Goal: Information Seeking & Learning: Learn about a topic

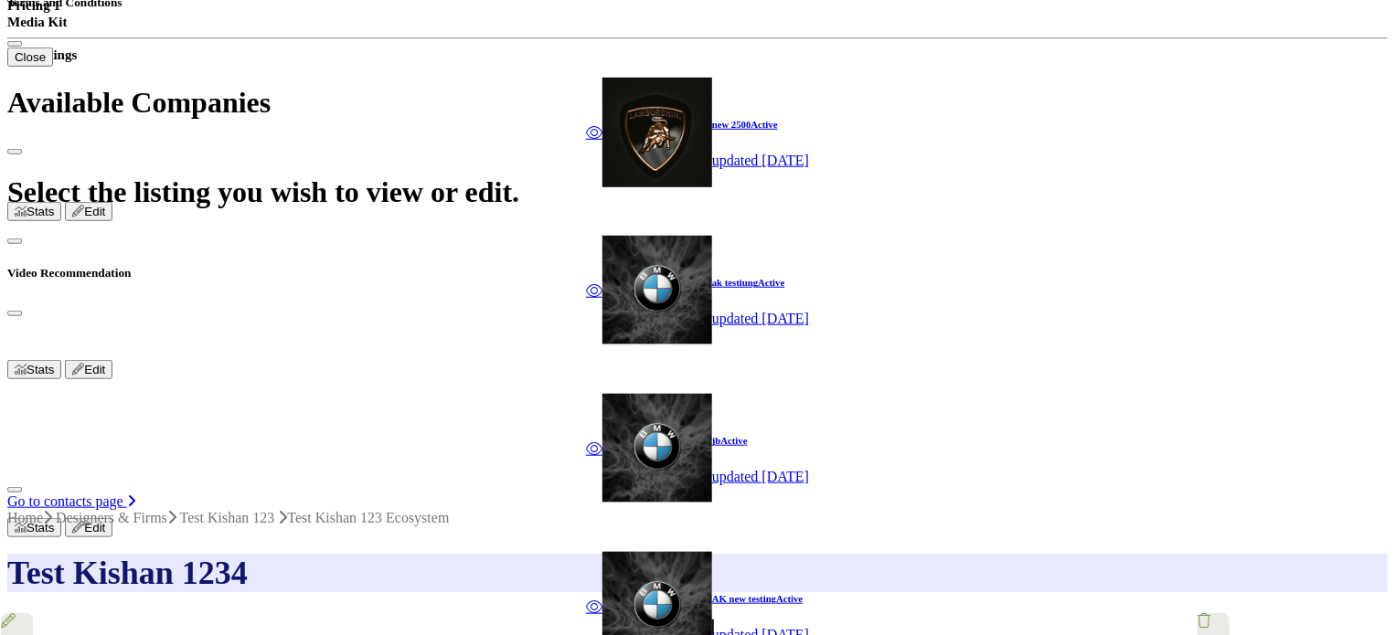
scroll to position [640, 0]
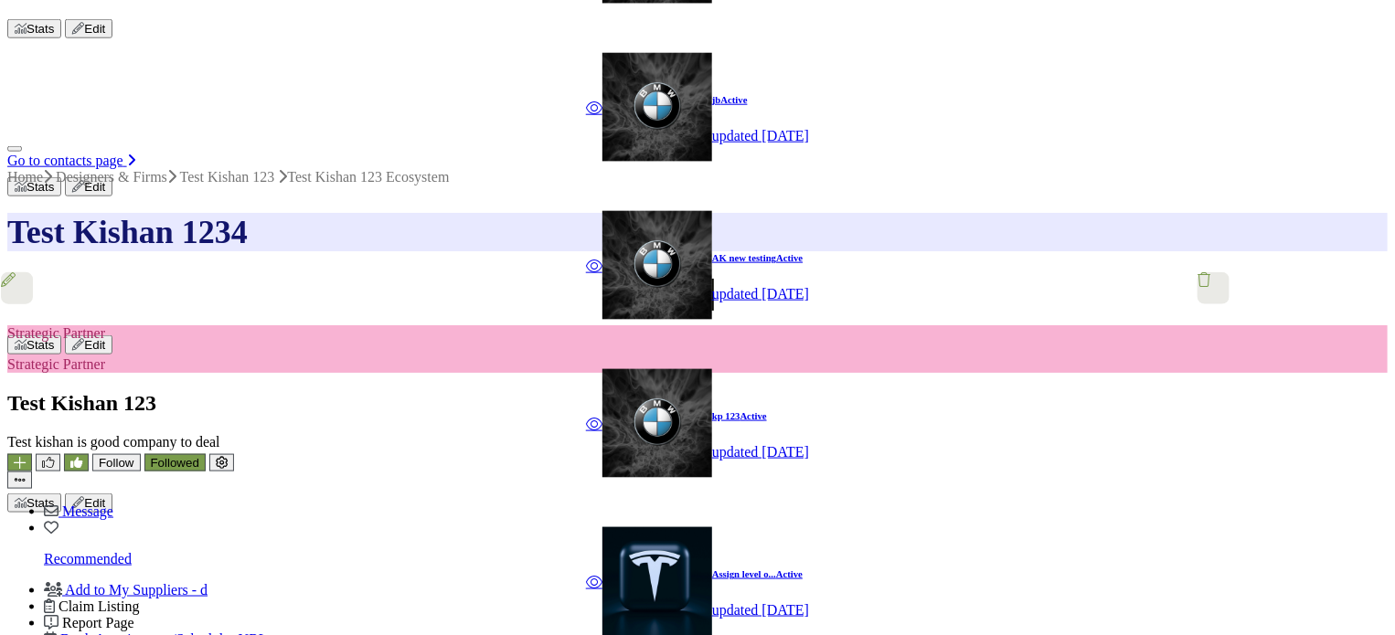
scroll to position [1005, 0]
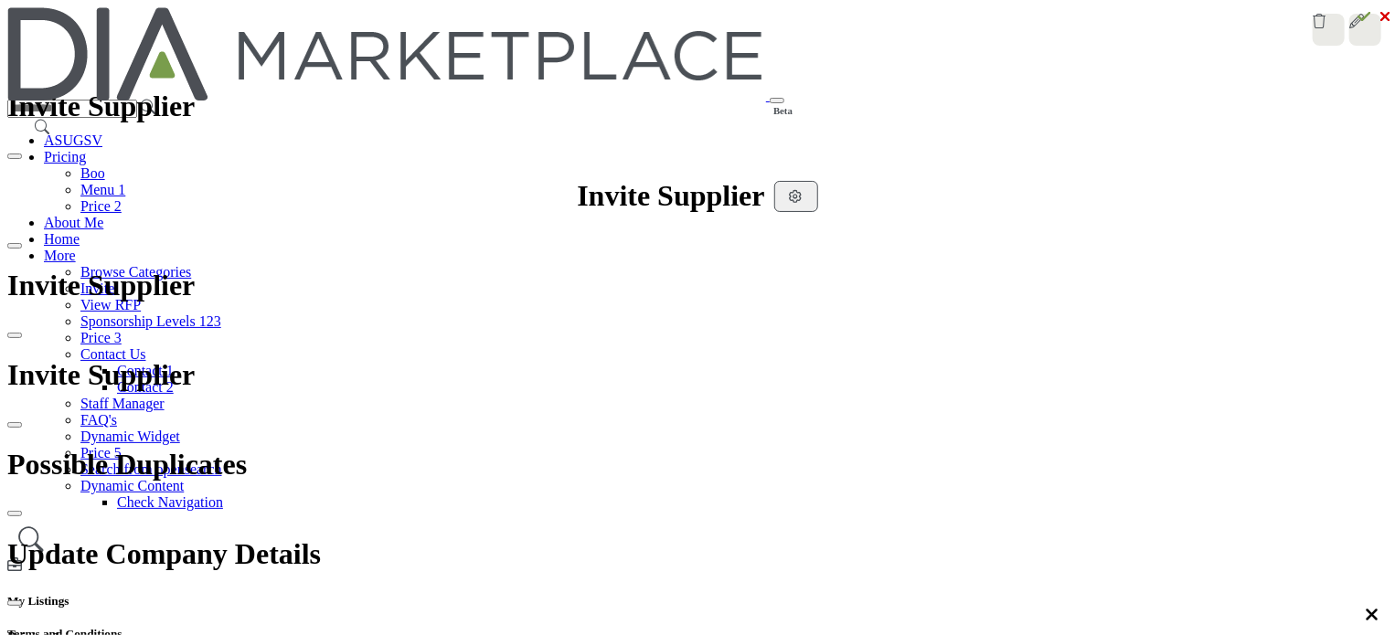
scroll to position [1004, 0]
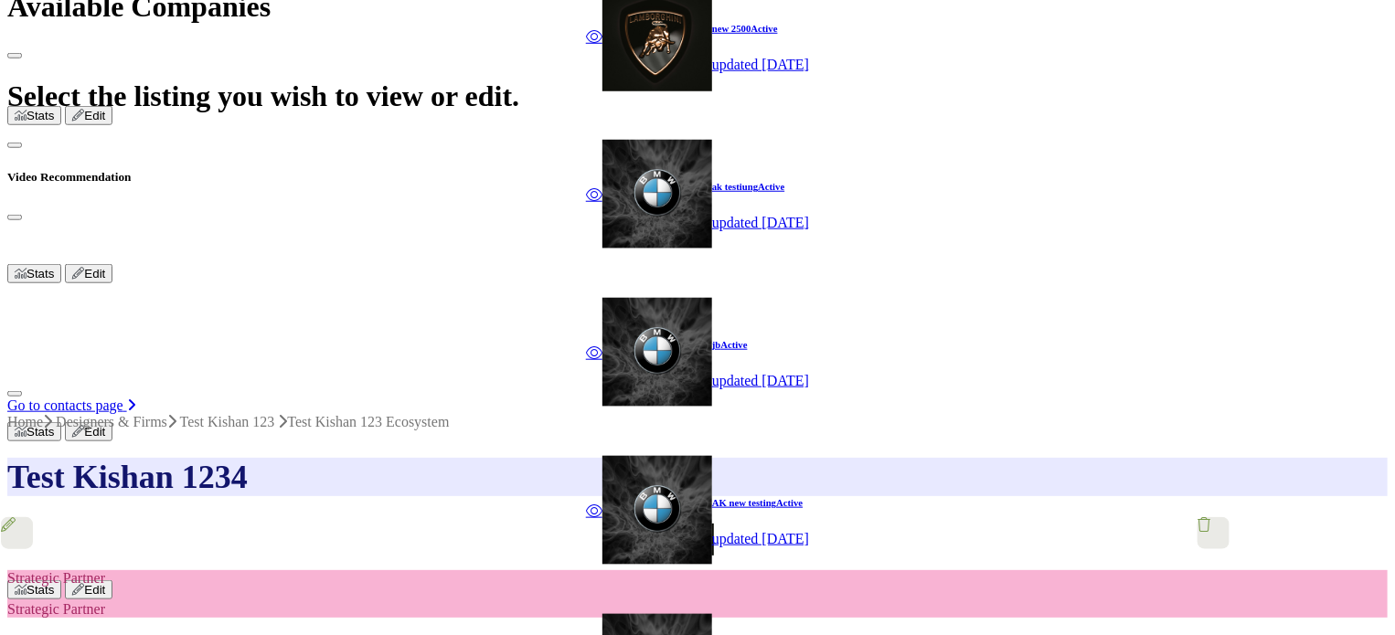
scroll to position [705, 0]
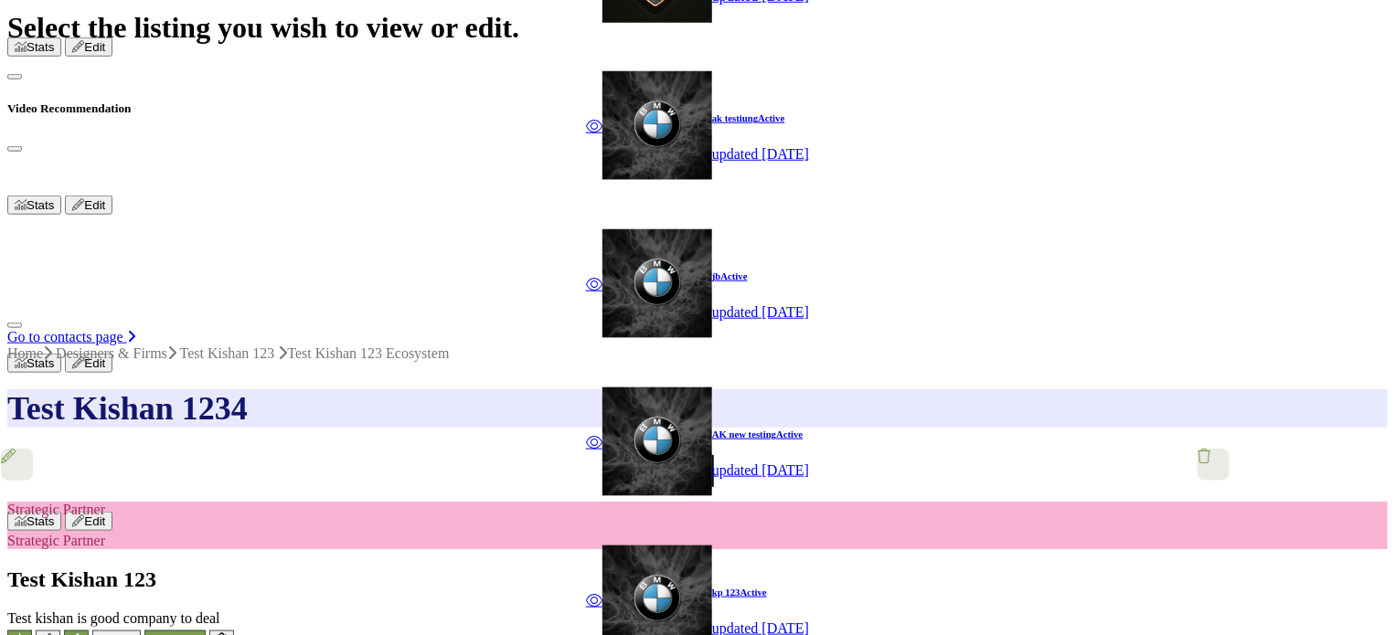
scroll to position [887, 0]
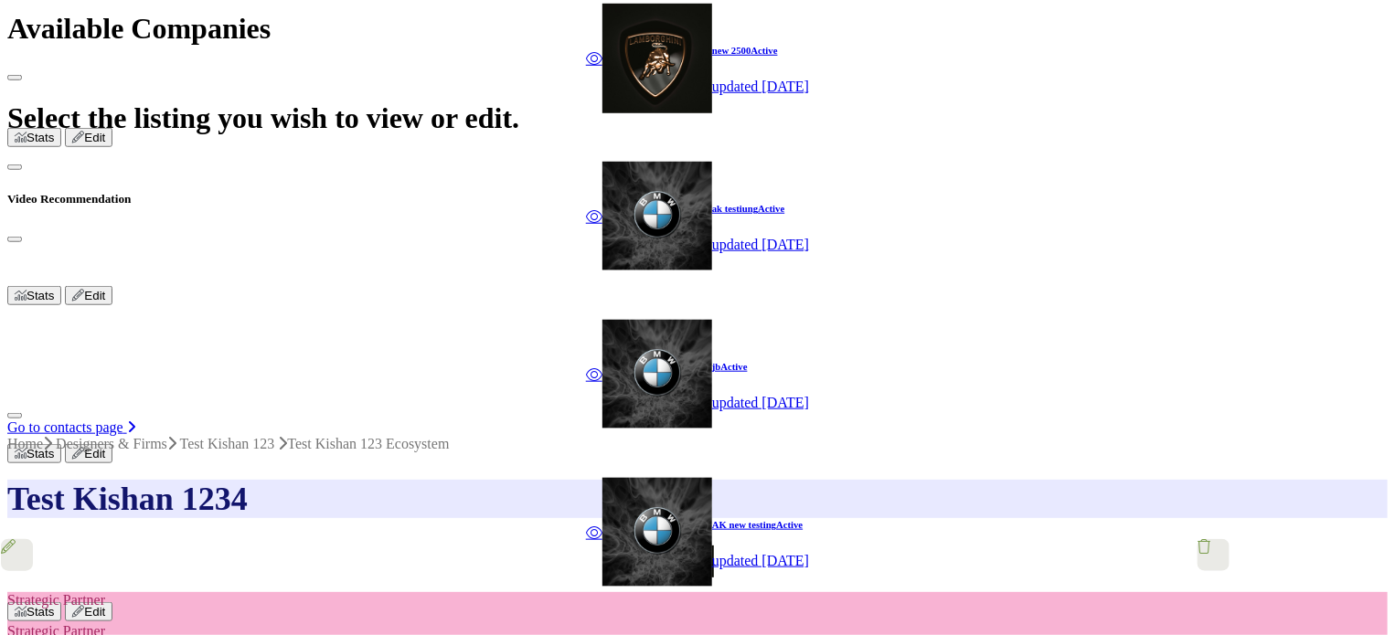
scroll to position [721, 0]
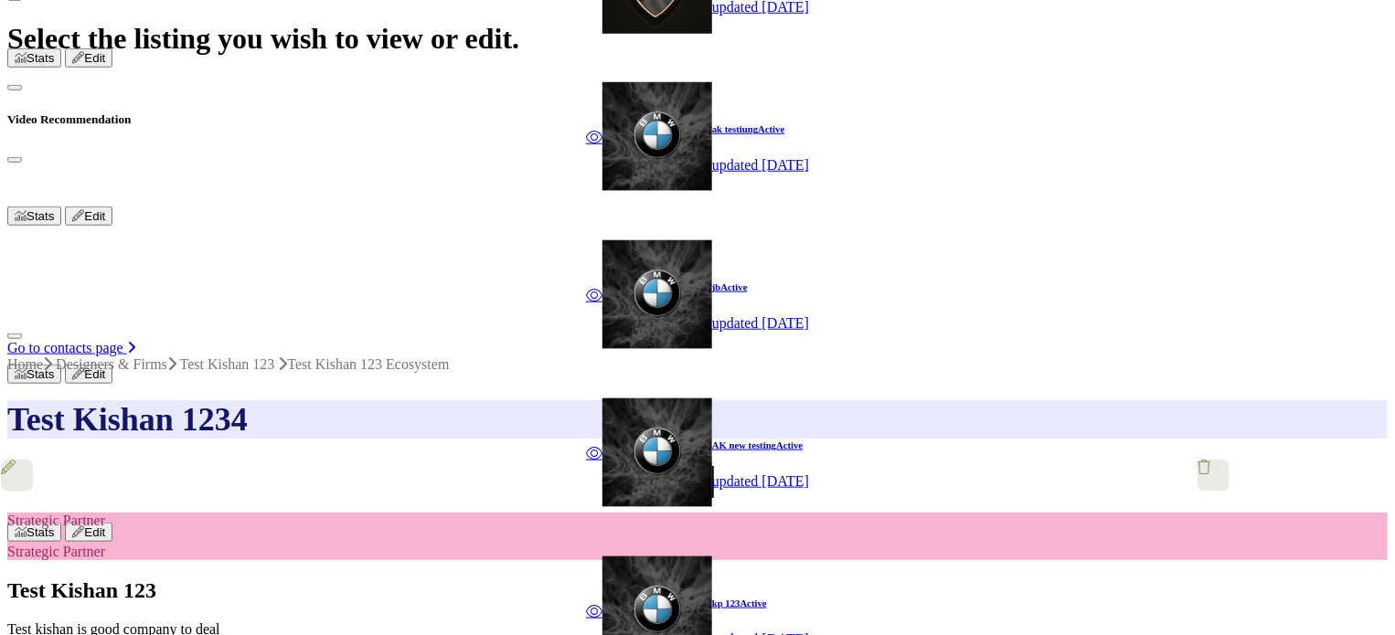
scroll to position [904, 0]
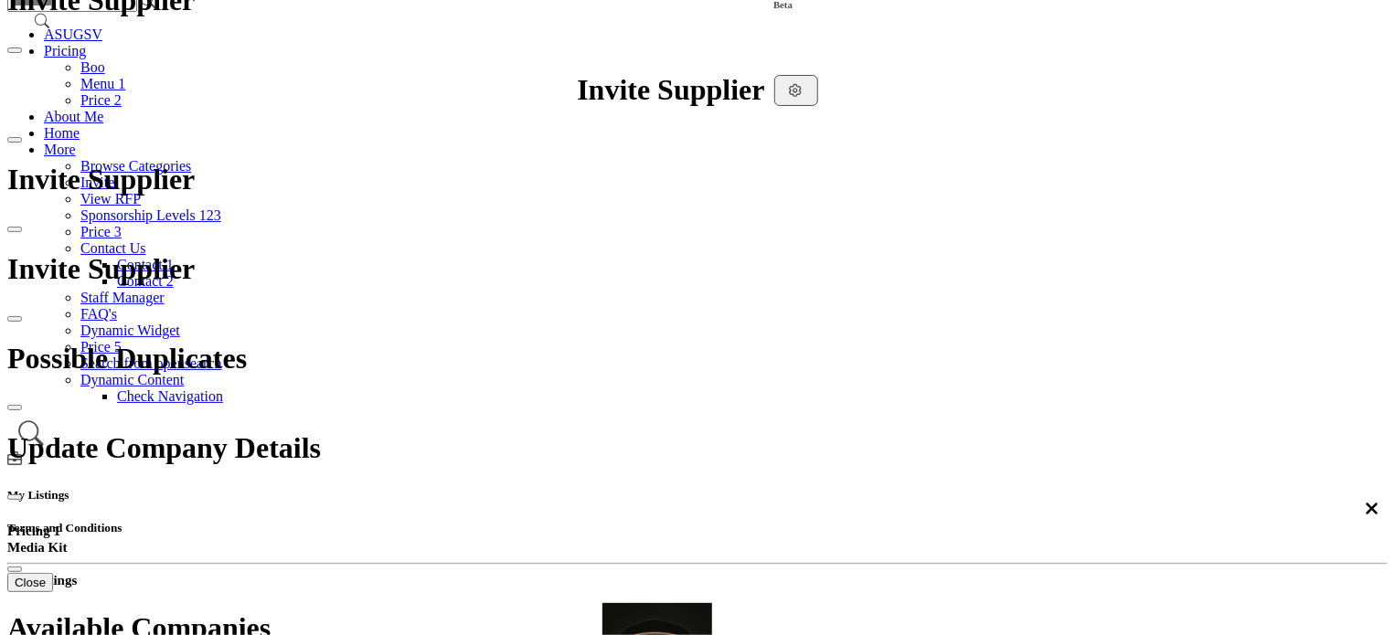
scroll to position [183, 0]
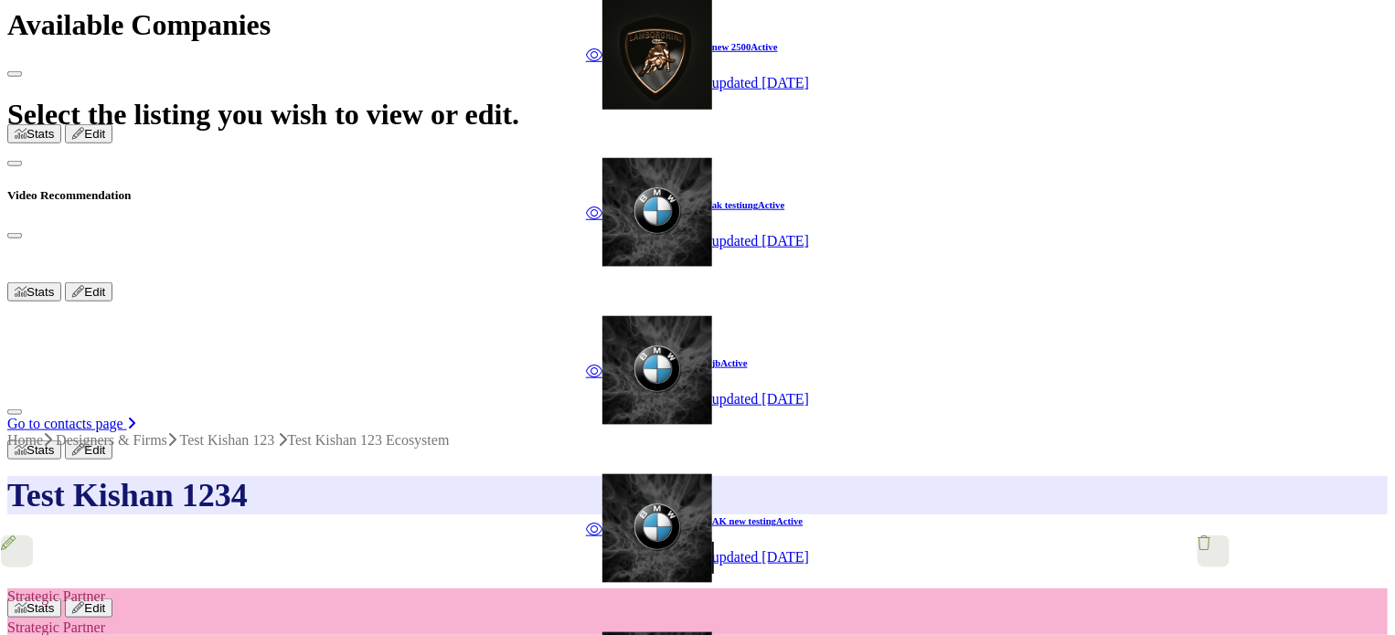
scroll to position [656, 0]
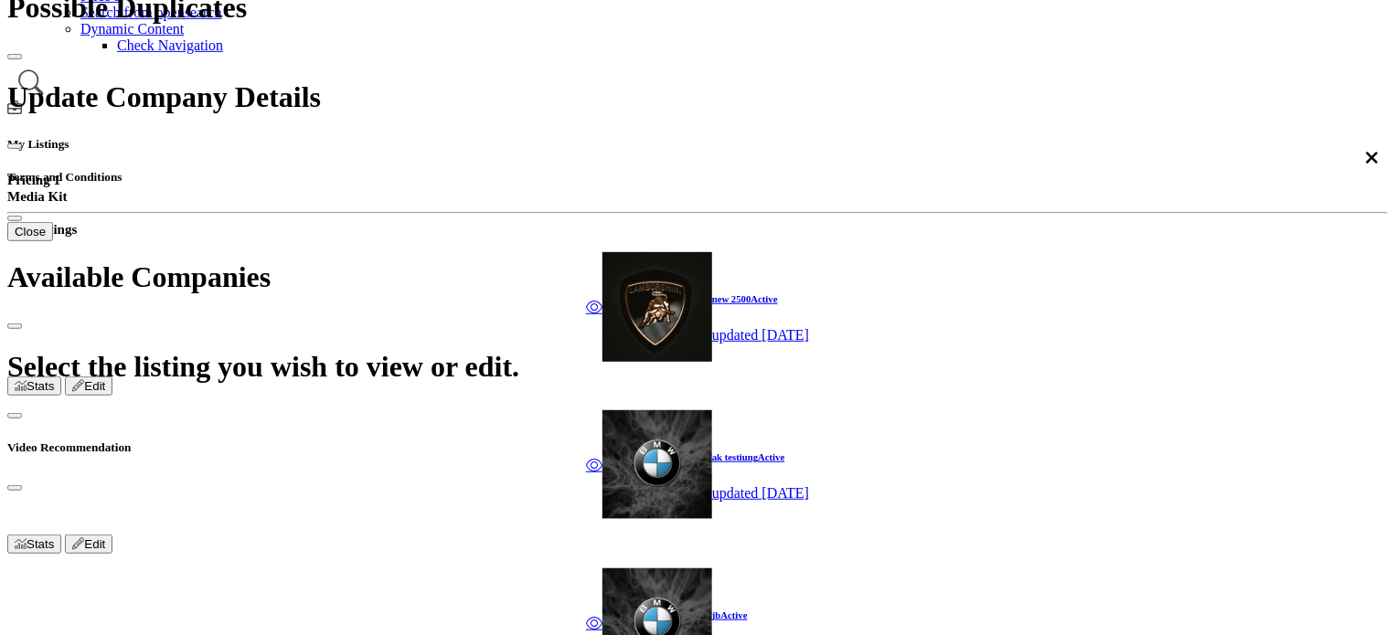
scroll to position [640, 0]
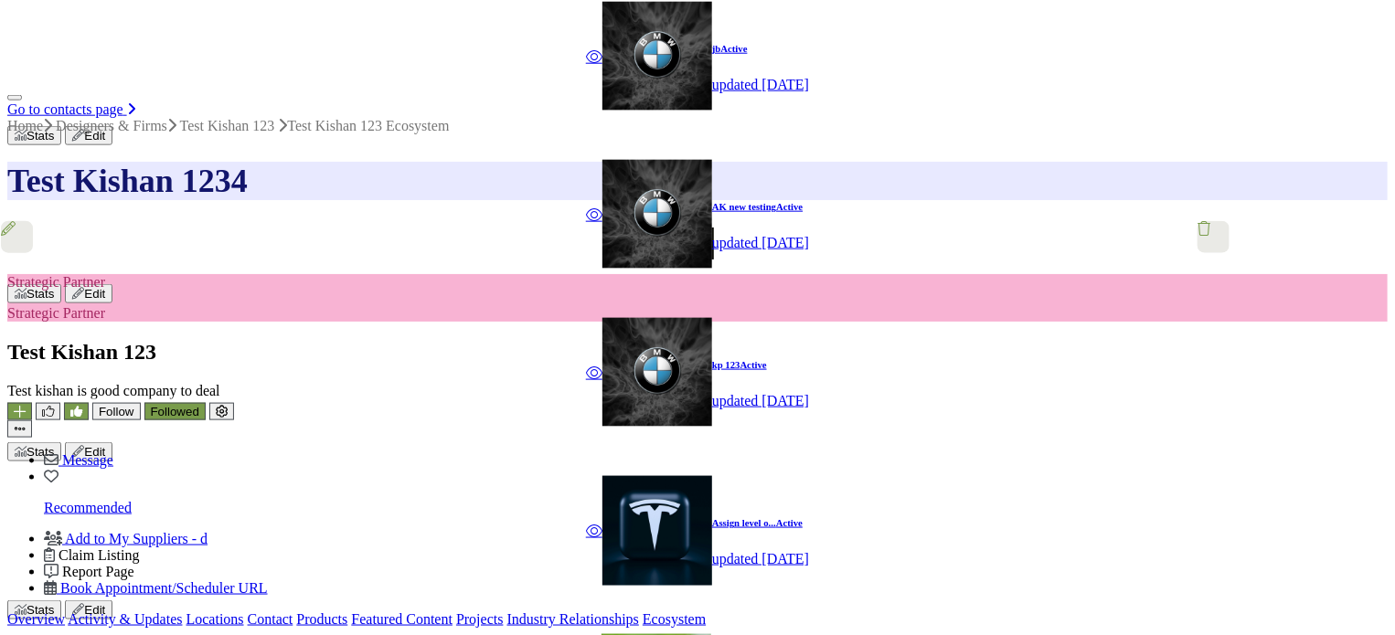
scroll to position [1026, 0]
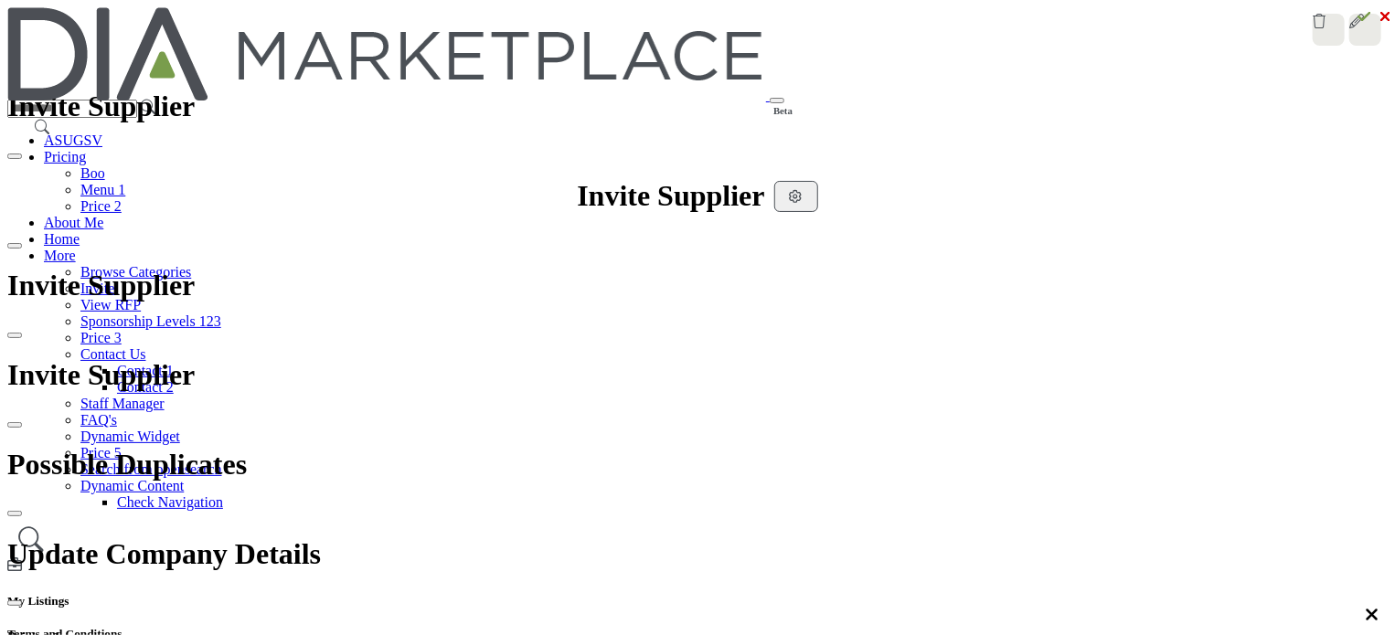
scroll to position [274, 0]
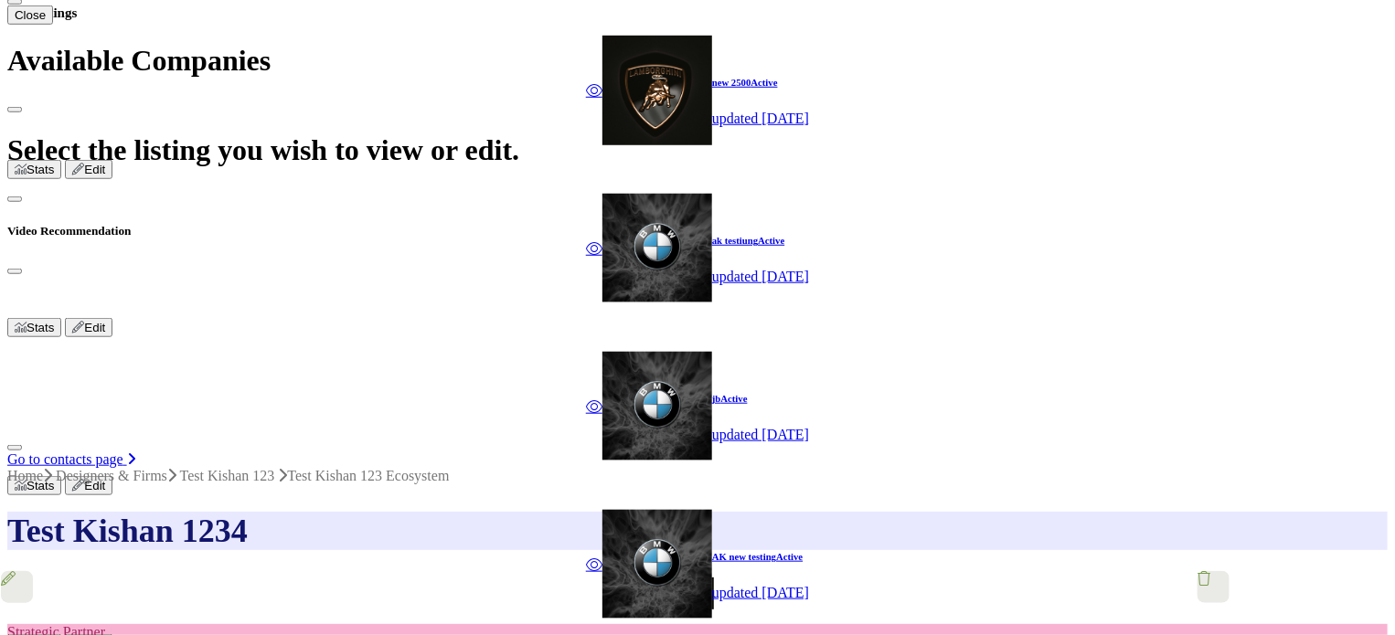
scroll to position [611, 0]
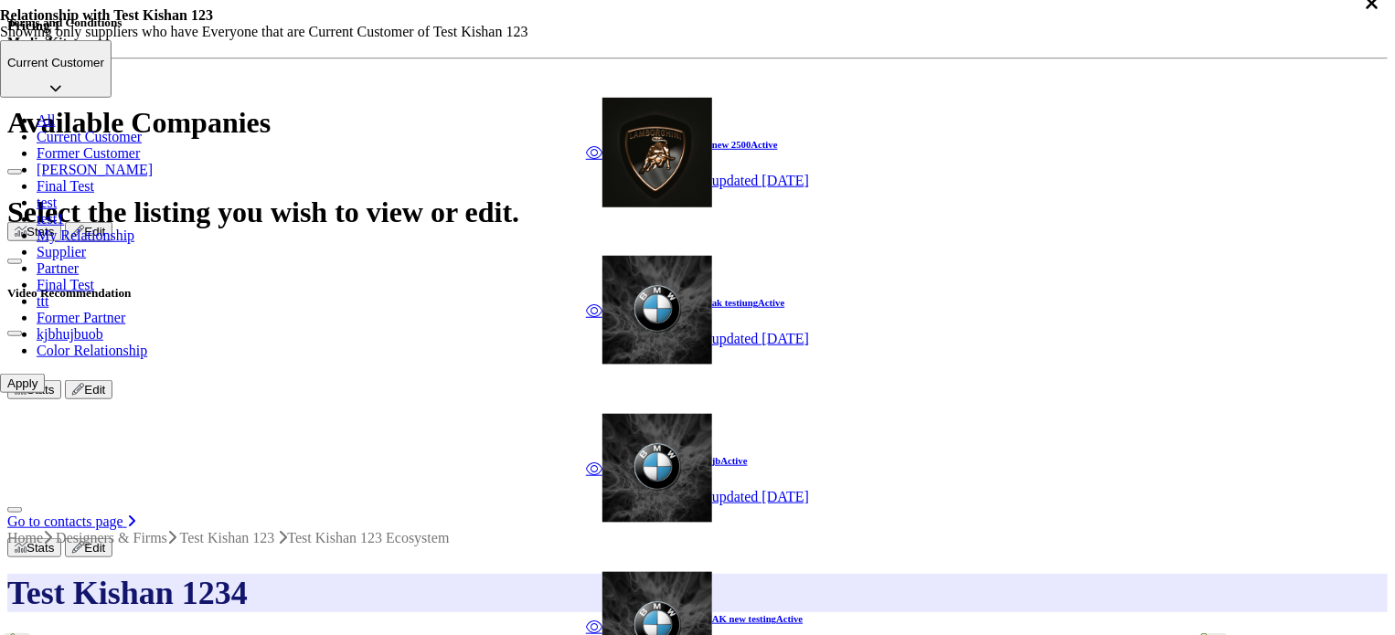
click at [111, 98] on button "Current Customer" at bounding box center [55, 69] width 111 height 58
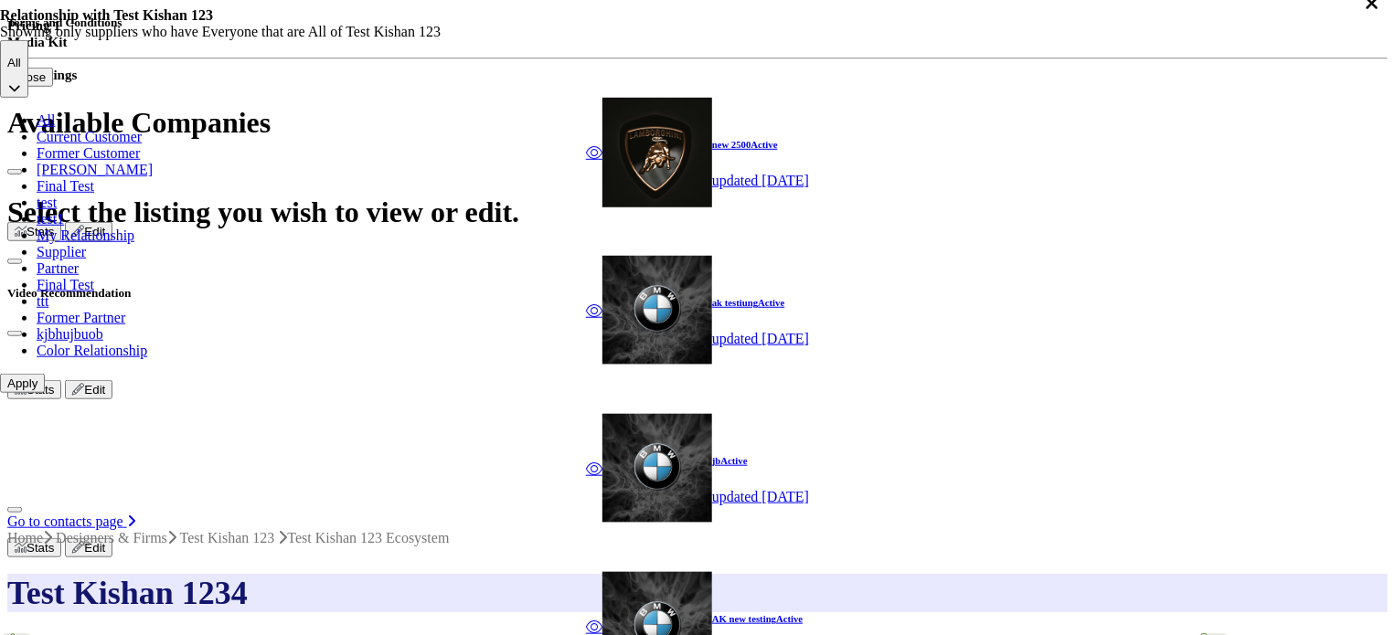
click at [45, 393] on button "Apply" at bounding box center [22, 383] width 45 height 19
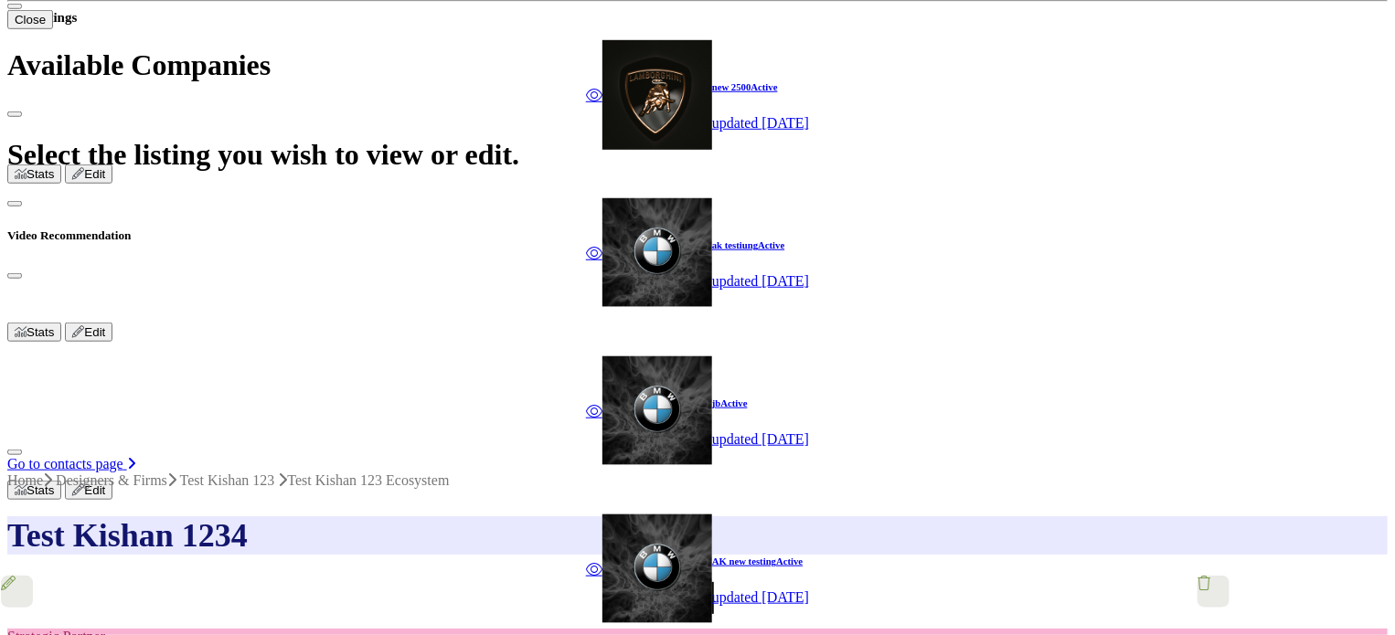
scroll to position [791, 0]
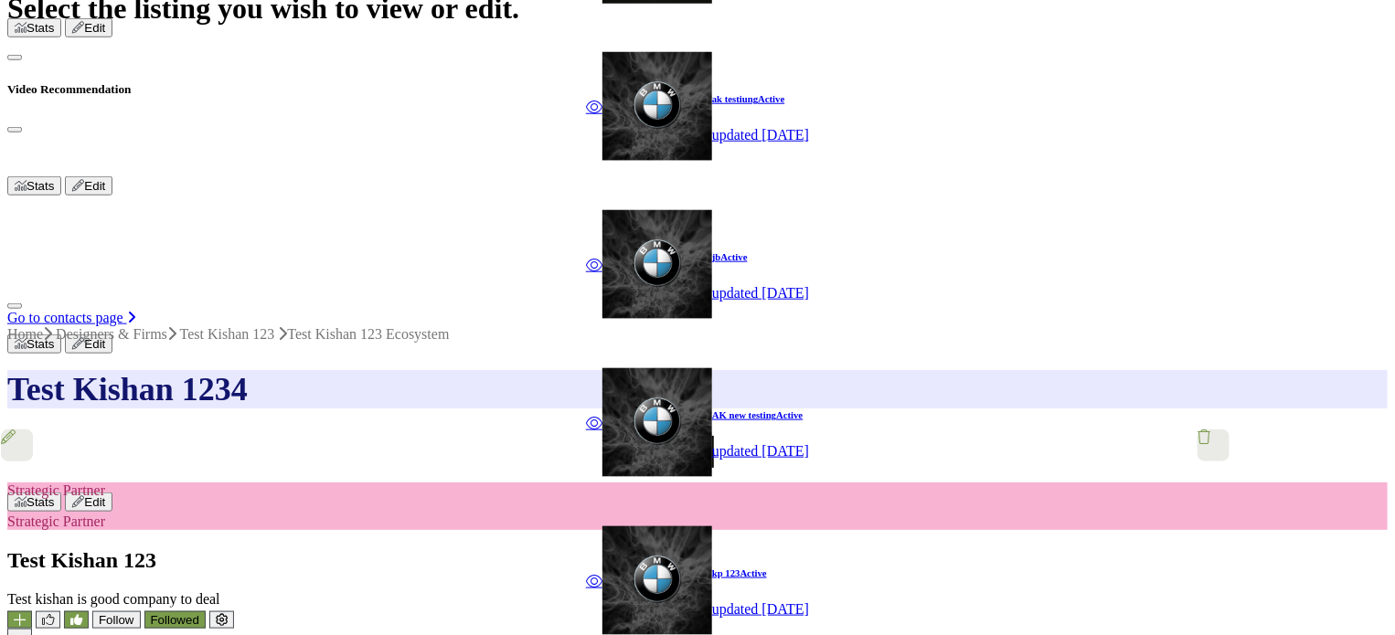
scroll to position [846, 0]
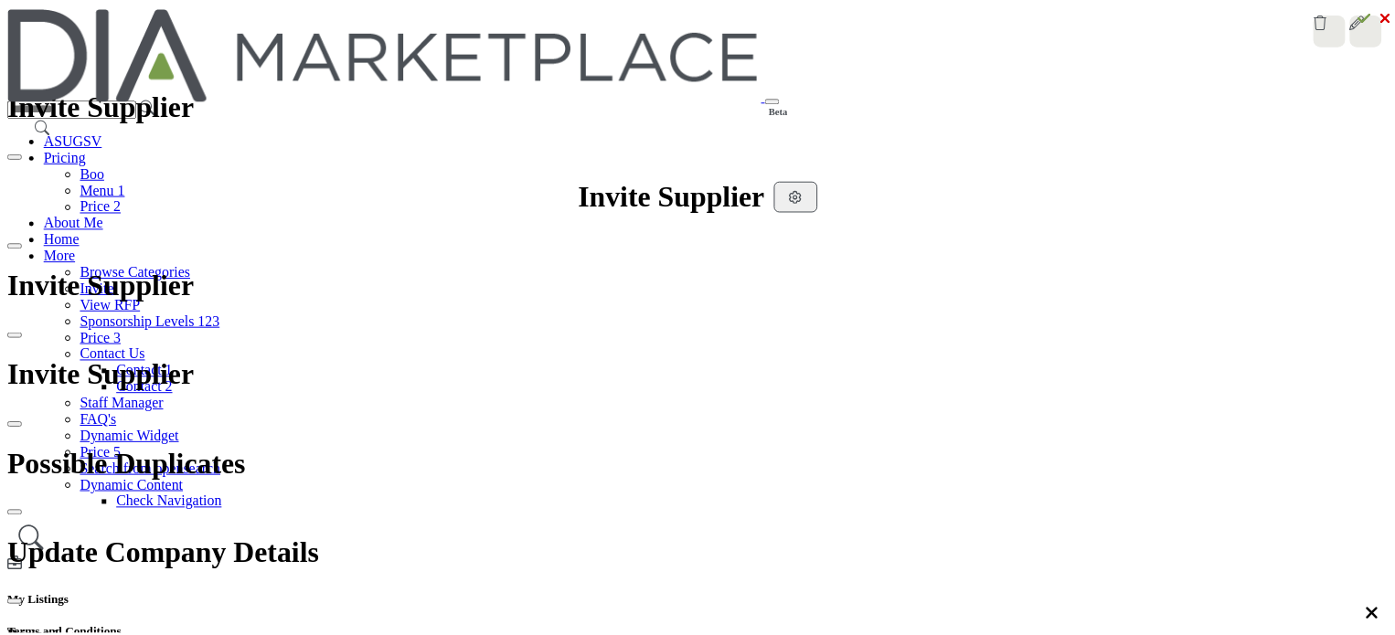
scroll to position [1273, 0]
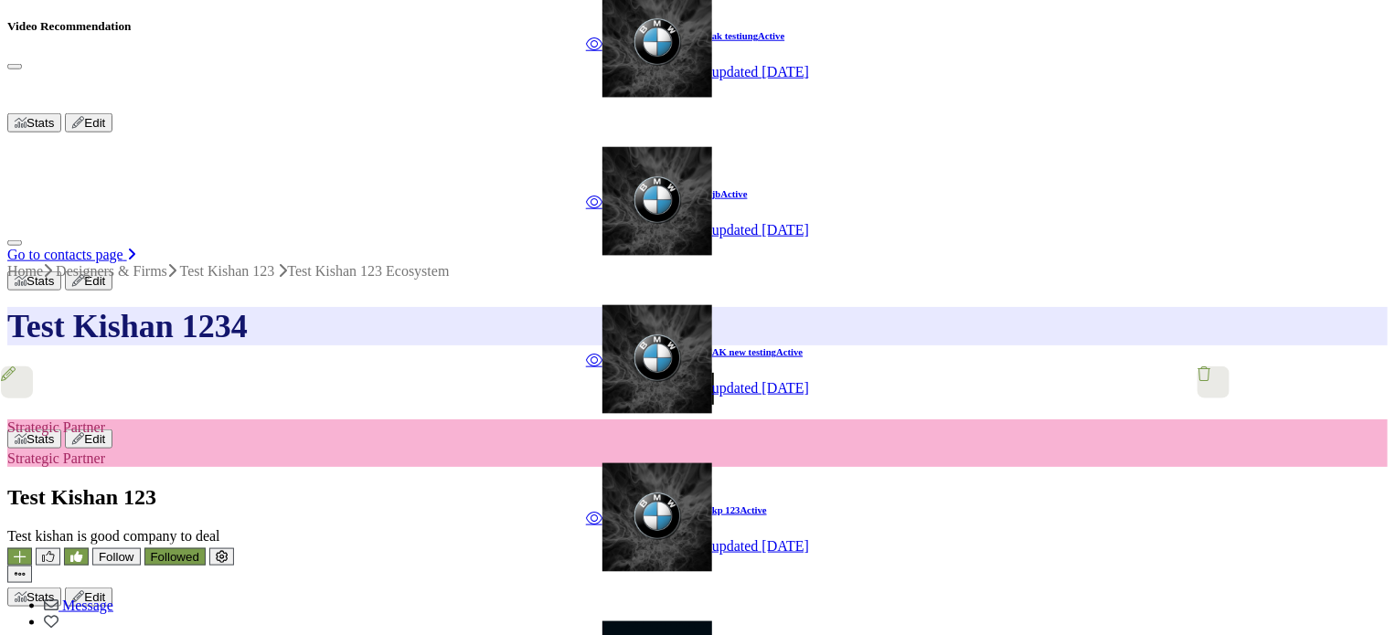
scroll to position [907, 0]
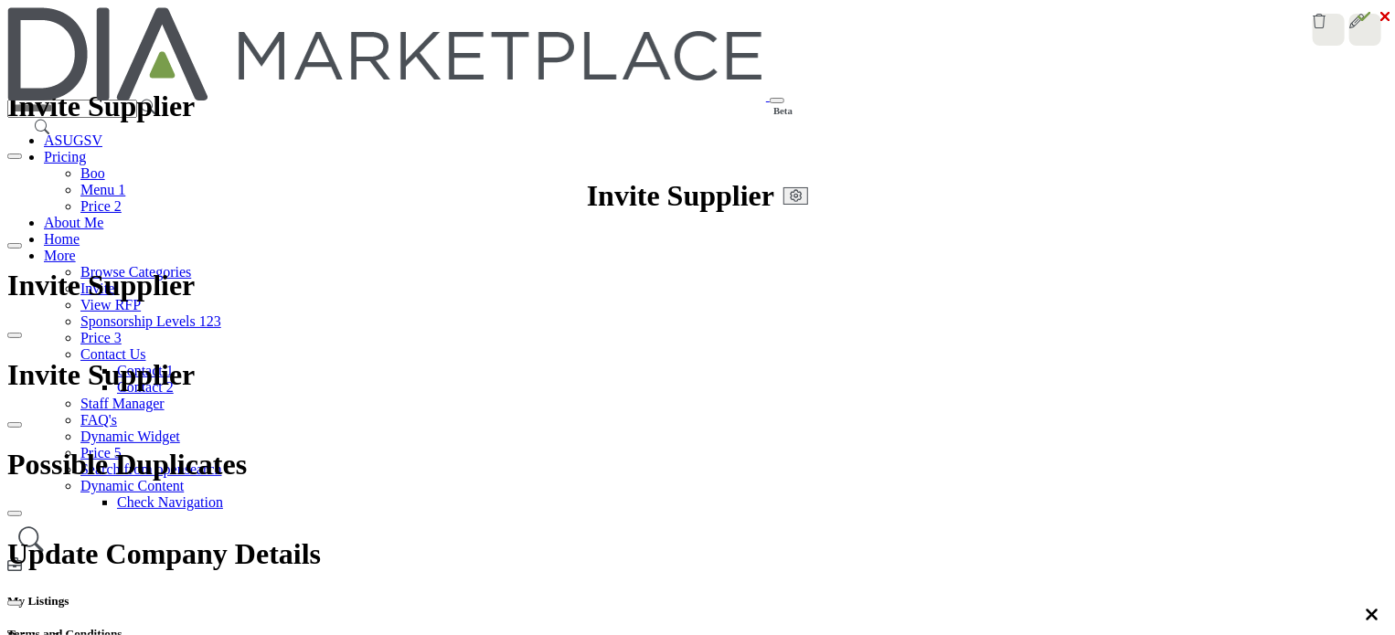
scroll to position [907, 0]
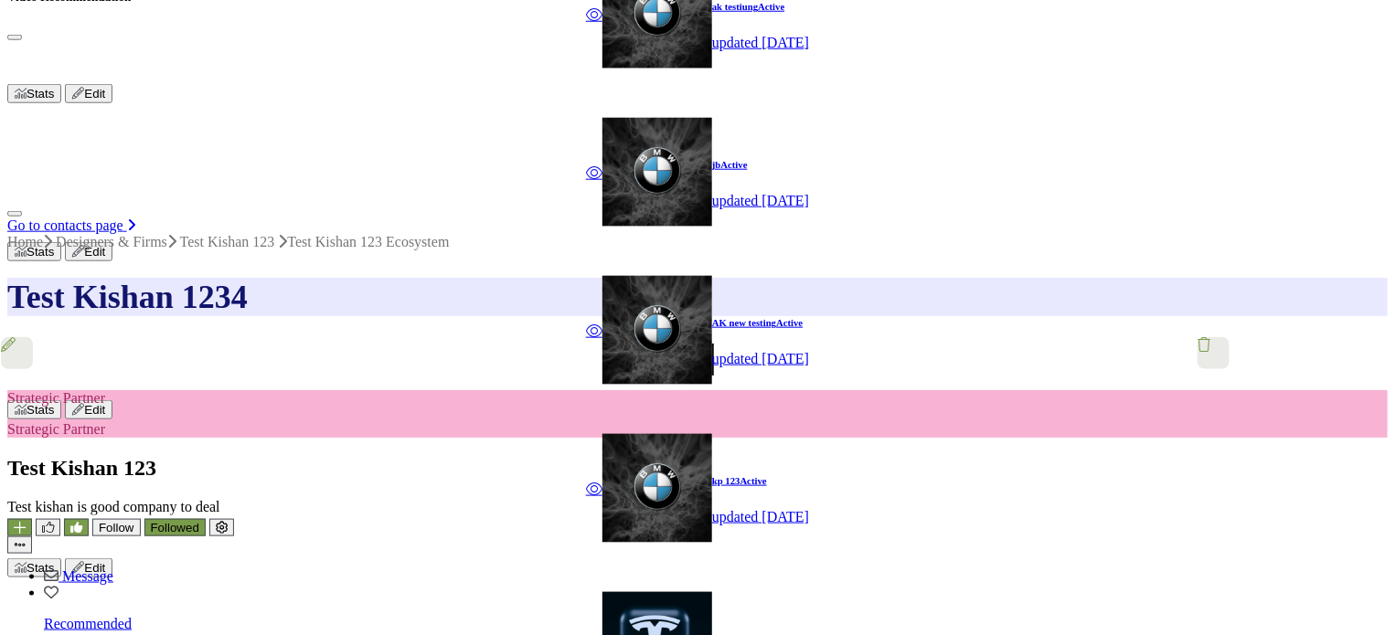
scroll to position [1061, 0]
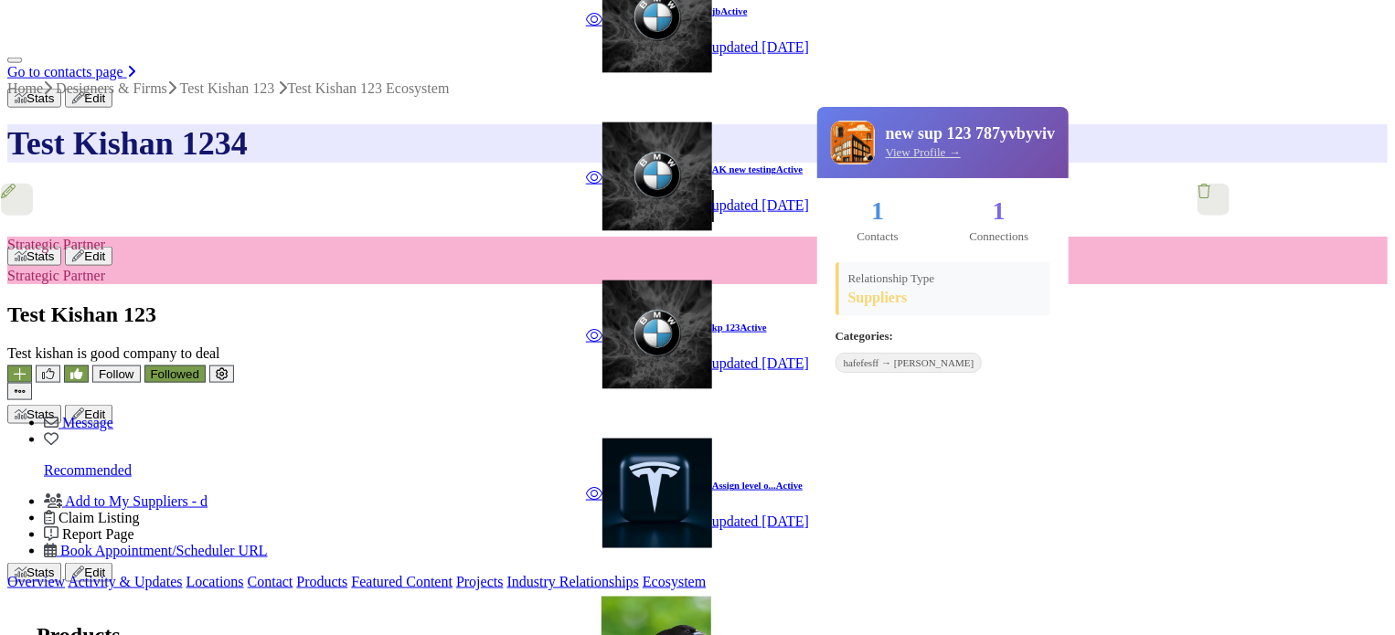
click at [919, 158] on link "View Profile →" at bounding box center [923, 152] width 75 height 15
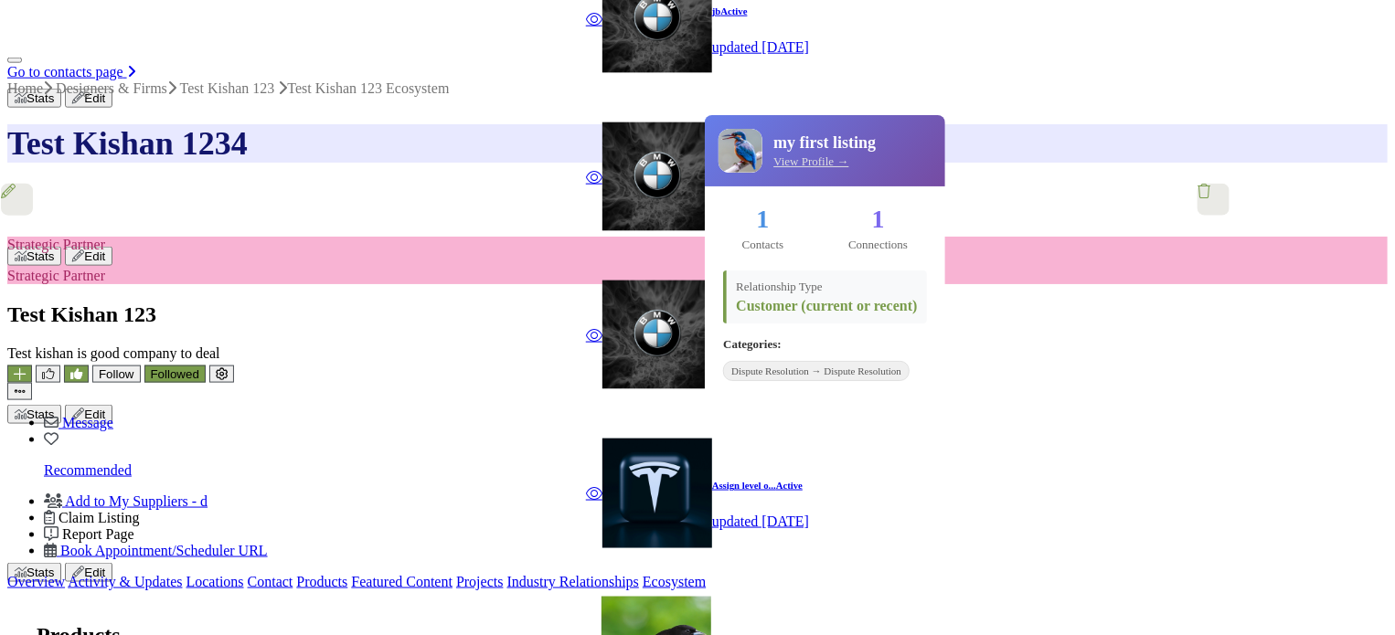
click at [812, 167] on link "View Profile →" at bounding box center [810, 161] width 75 height 15
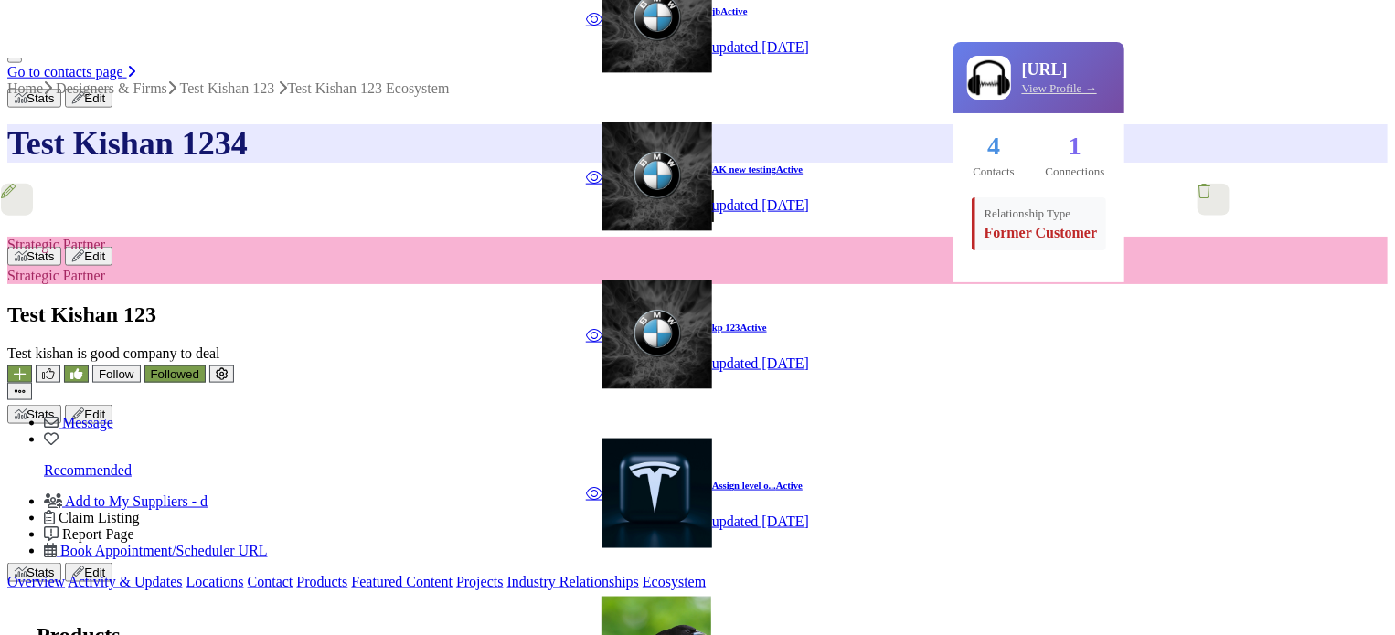
drag, startPoint x: 769, startPoint y: 334, endPoint x: 759, endPoint y: 292, distance: 44.3
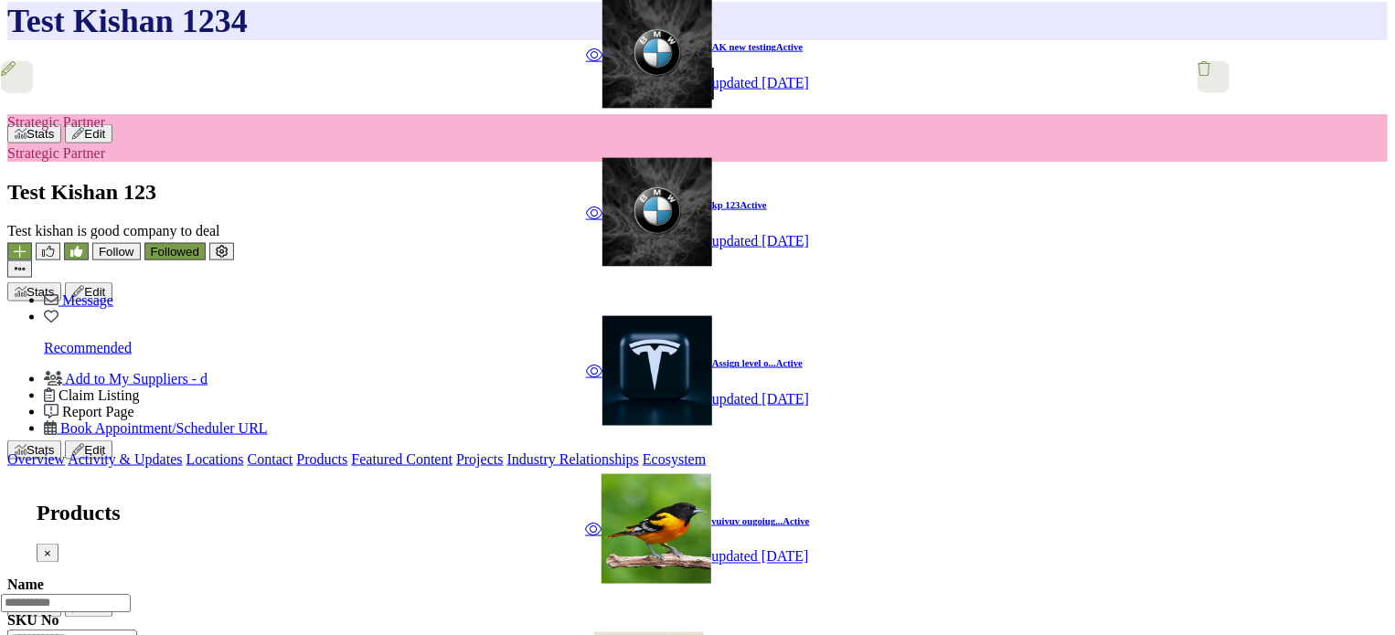
scroll to position [1112, 0]
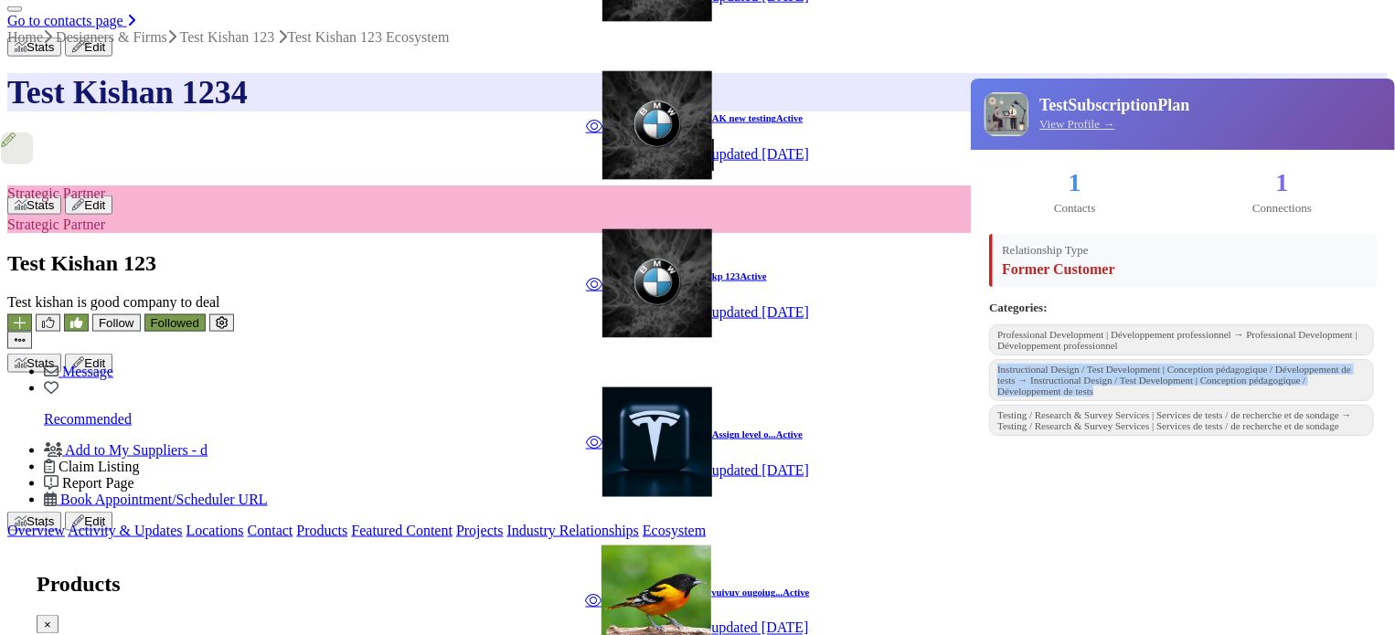
drag, startPoint x: 1249, startPoint y: 368, endPoint x: 1250, endPoint y: 430, distance: 61.2
click at [1250, 430] on div "1 Contacts 1 Connections Relationship Type Former Customer Categories: Professi…" at bounding box center [1183, 306] width 424 height 313
click at [1241, 316] on div "1 Contacts 1 Connections Relationship Type Former Customer Categories: Professi…" at bounding box center [1183, 306] width 424 height 313
drag, startPoint x: 1135, startPoint y: 131, endPoint x: 741, endPoint y: 430, distance: 495.0
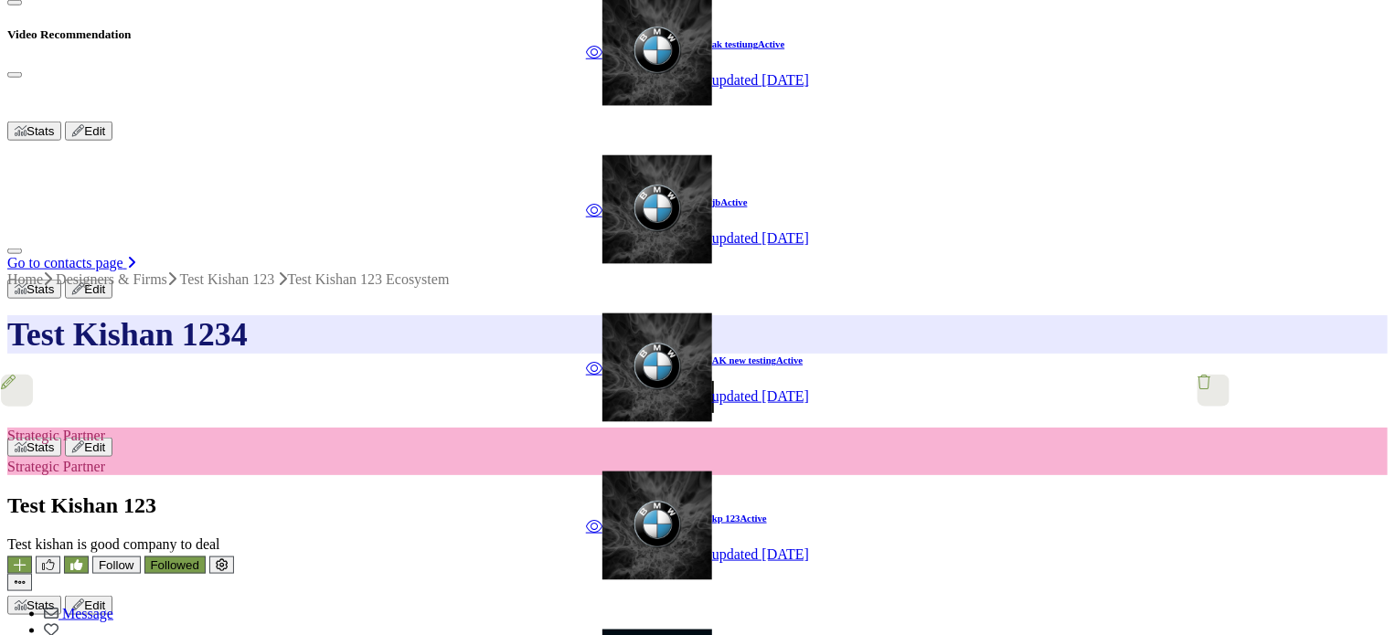
scroll to position [838, 0]
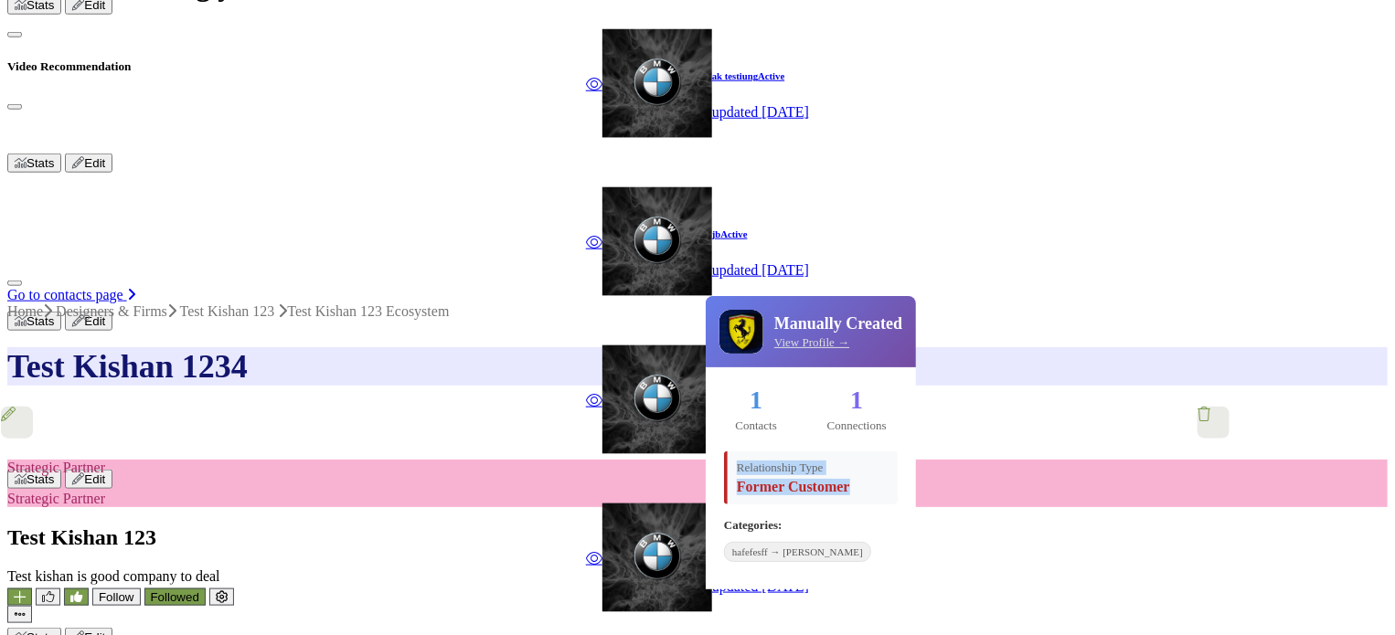
drag, startPoint x: 742, startPoint y: 472, endPoint x: 878, endPoint y: 502, distance: 139.5
click at [878, 502] on div "Relationship Type Former Customer" at bounding box center [811, 477] width 174 height 53
click at [897, 553] on div "Categories: hafefesff → hafefesff Show More" at bounding box center [811, 541] width 174 height 46
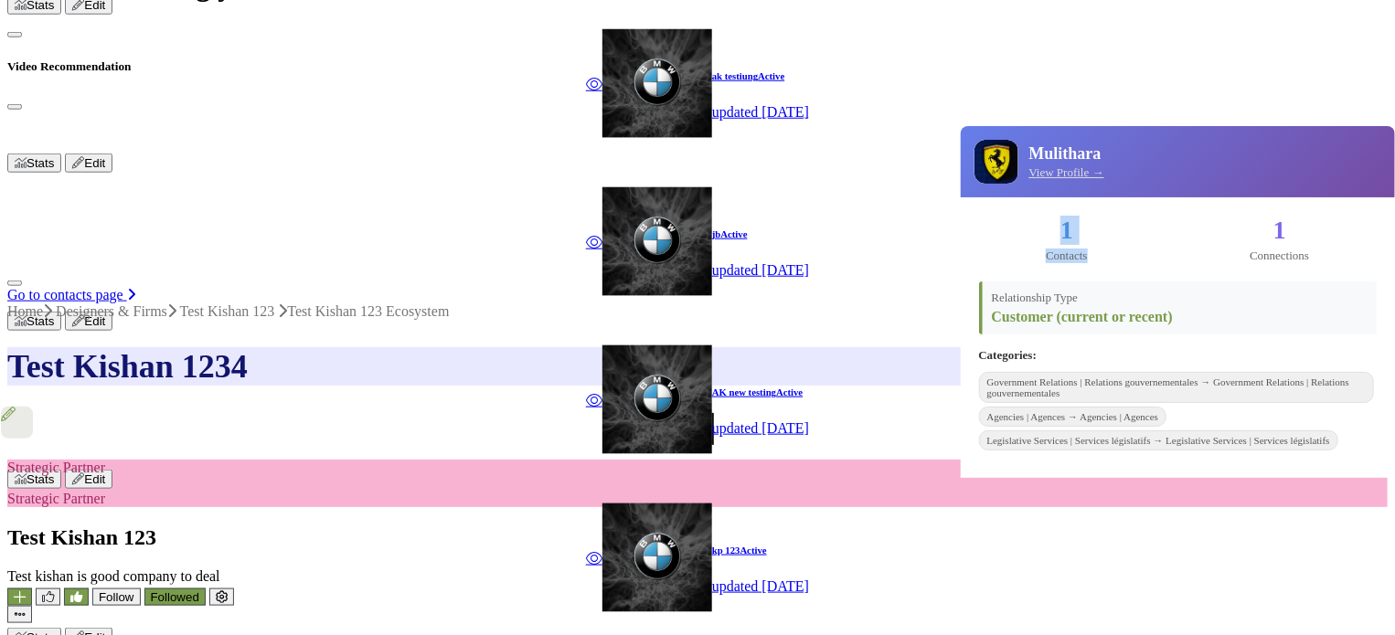
drag, startPoint x: 1060, startPoint y: 259, endPoint x: 1130, endPoint y: 258, distance: 70.4
click at [1122, 259] on div "1 Contacts 1 Connections Relationship Type Customer (current or recent) Categor…" at bounding box center [1177, 337] width 435 height 281
click at [1110, 244] on div "1 Contacts 1 Connections" at bounding box center [1178, 240] width 398 height 48
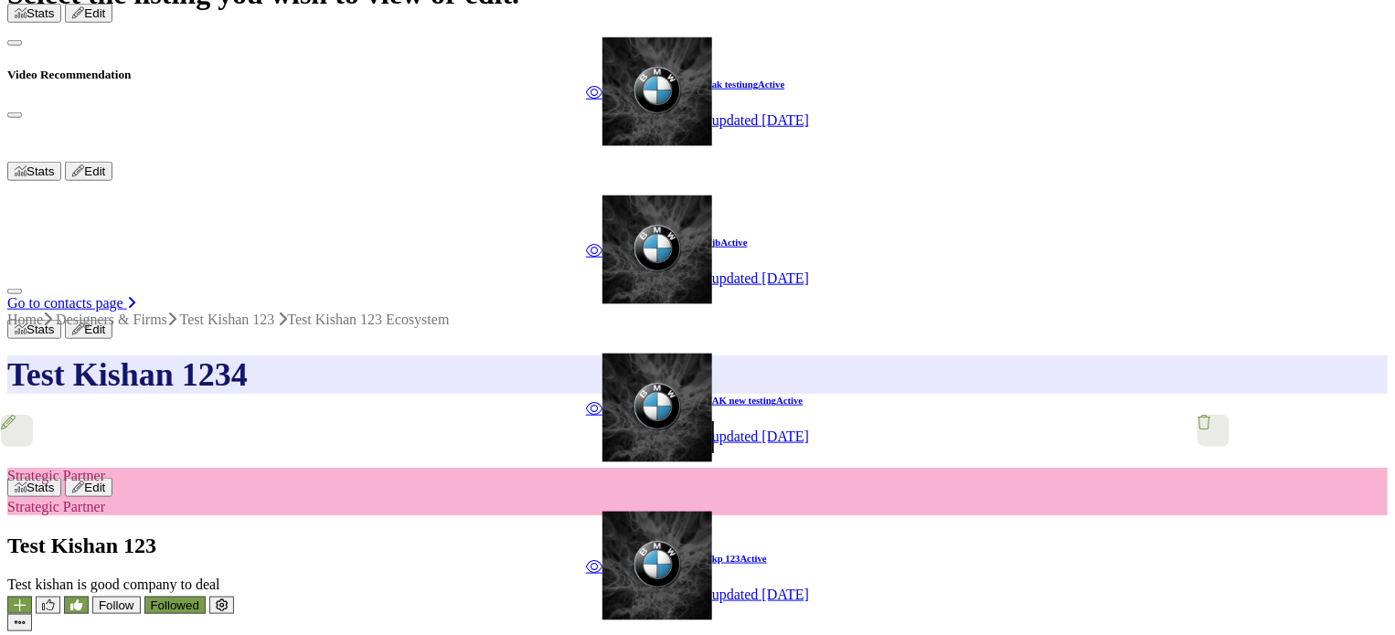
scroll to position [826, 0]
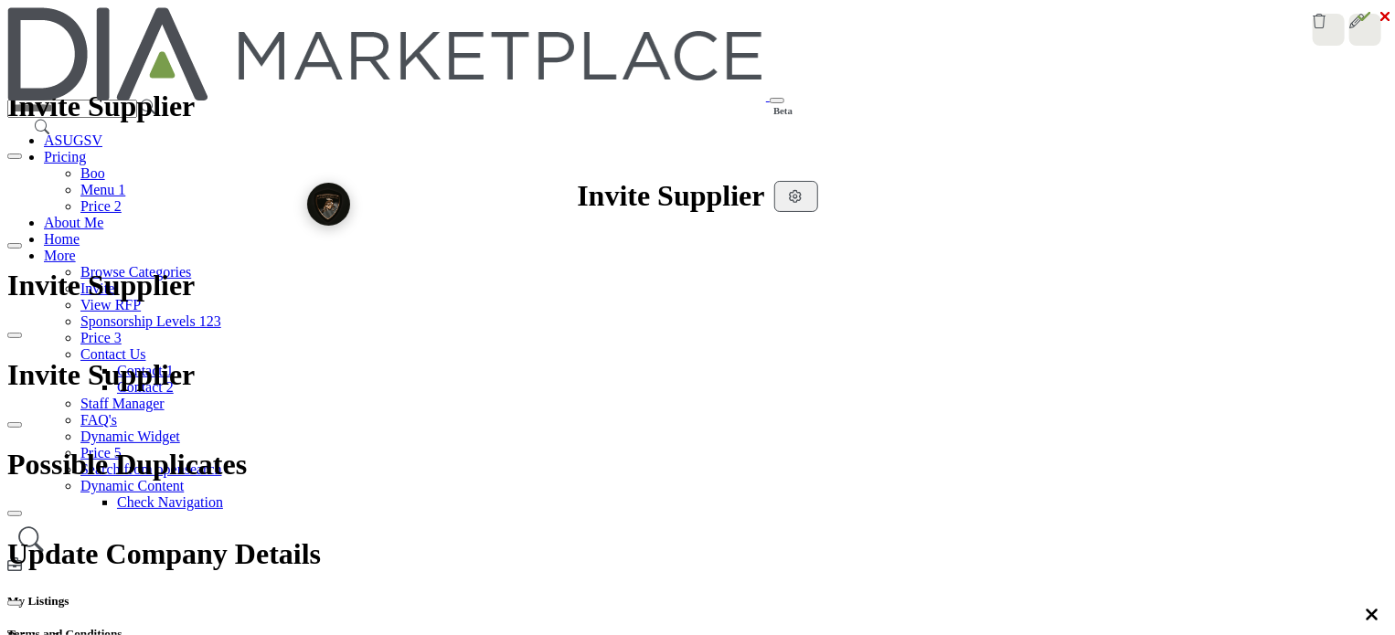
scroll to position [760, 0]
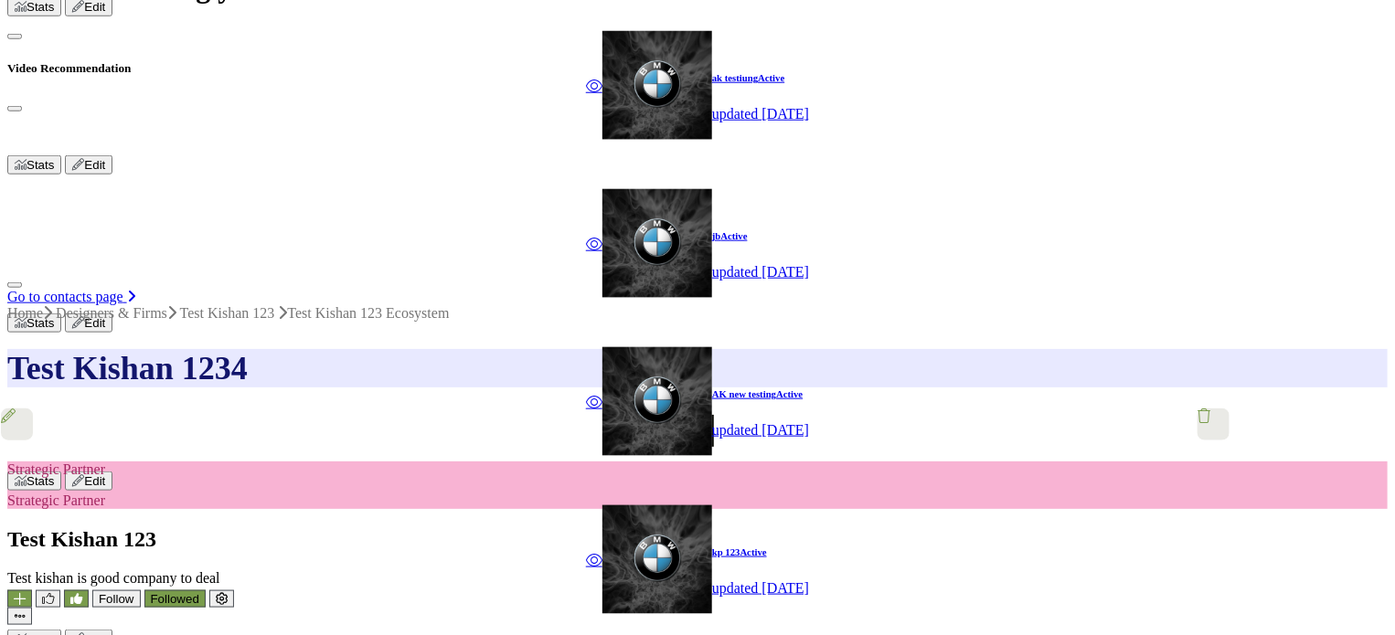
scroll to position [852, 0]
